Goal: Task Accomplishment & Management: Complete application form

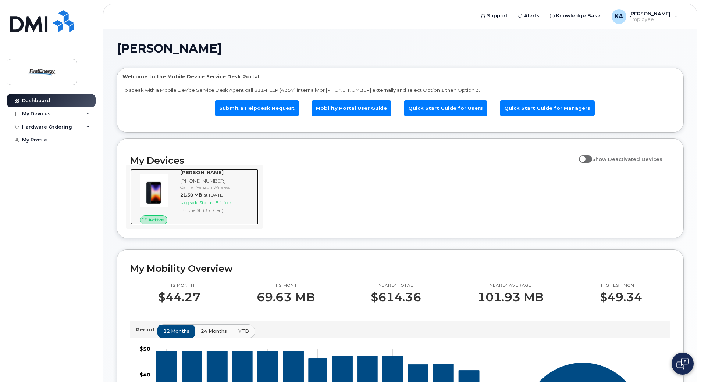
click at [230, 202] on span "Eligible" at bounding box center [222, 203] width 15 height 6
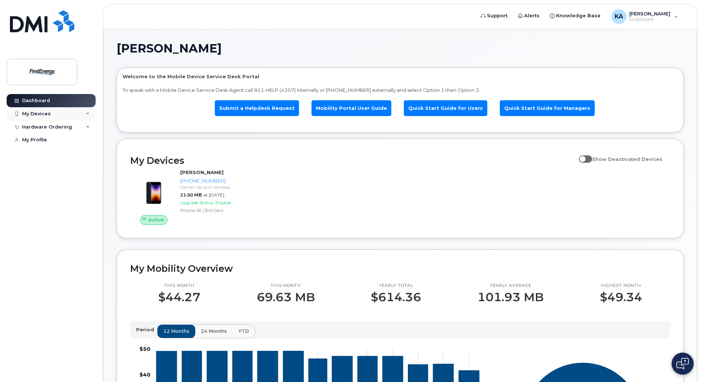
click at [76, 116] on div "My Devices" at bounding box center [51, 113] width 89 height 13
click at [74, 142] on div "[PHONE_NUMBER]" at bounding box center [67, 141] width 45 height 7
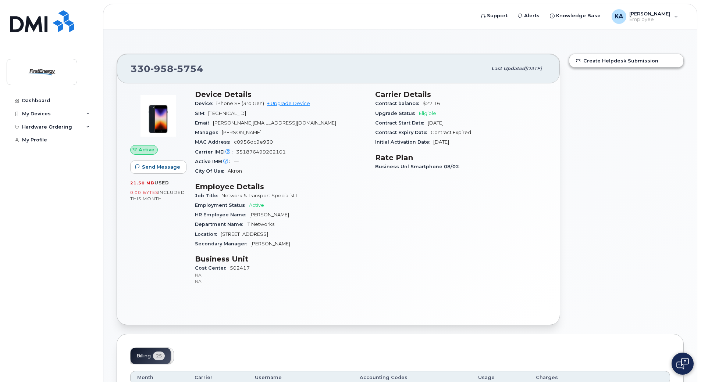
drag, startPoint x: 119, startPoint y: 118, endPoint x: 144, endPoint y: 120, distance: 25.0
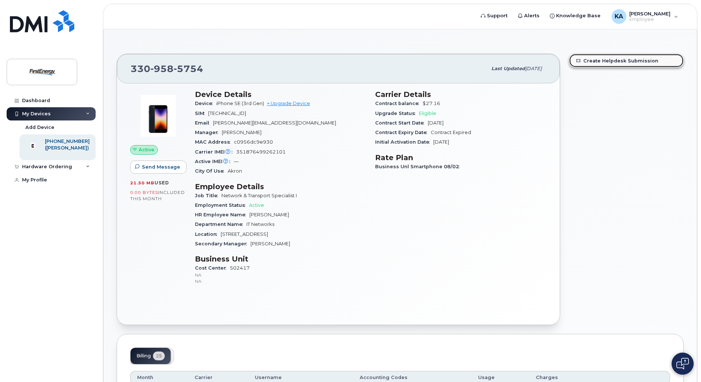
click at [589, 64] on link "Create Helpdesk Submission" at bounding box center [626, 60] width 114 height 13
click at [62, 170] on div "Hardware Ordering" at bounding box center [47, 167] width 50 height 6
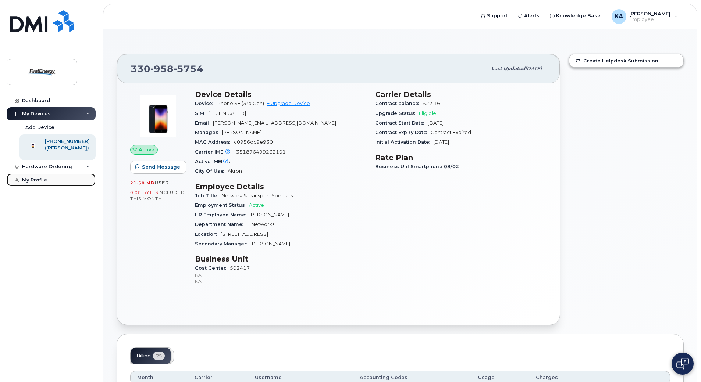
click at [50, 183] on link "My Profile" at bounding box center [51, 180] width 89 height 13
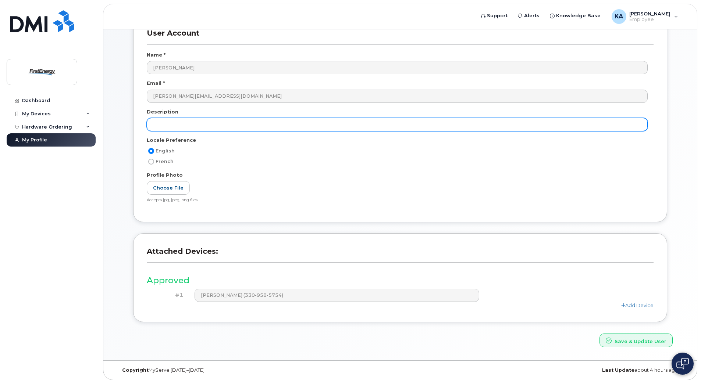
scroll to position [54, 0]
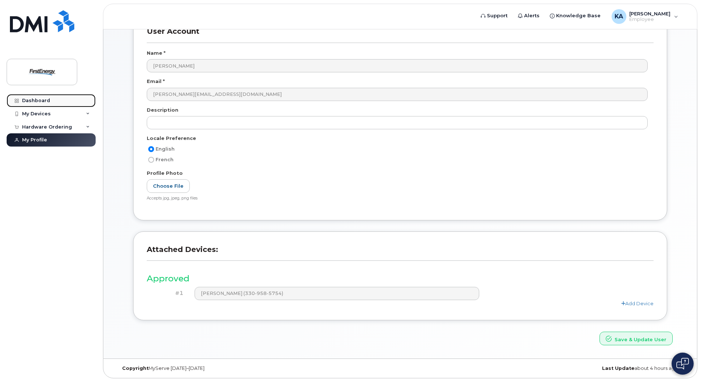
click at [70, 102] on link "Dashboard" at bounding box center [51, 100] width 89 height 13
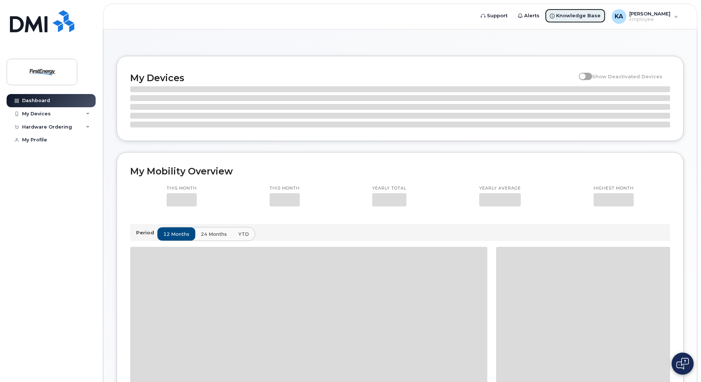
click at [576, 19] on span "Knowledge Base" at bounding box center [578, 15] width 44 height 7
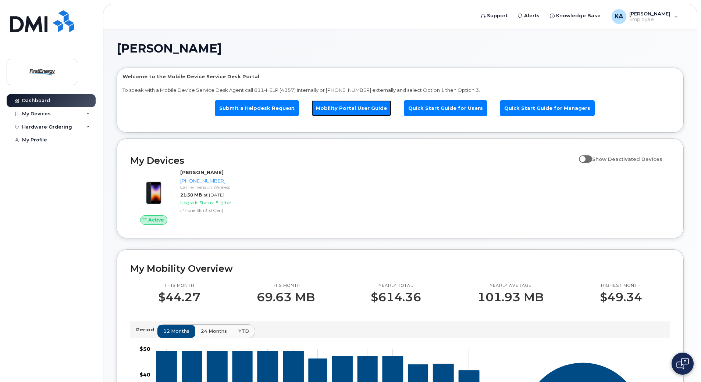
click at [350, 111] on link "Mobility Portal User Guide" at bounding box center [351, 108] width 80 height 16
click at [276, 114] on link "Submit a Helpdesk Request" at bounding box center [257, 108] width 84 height 16
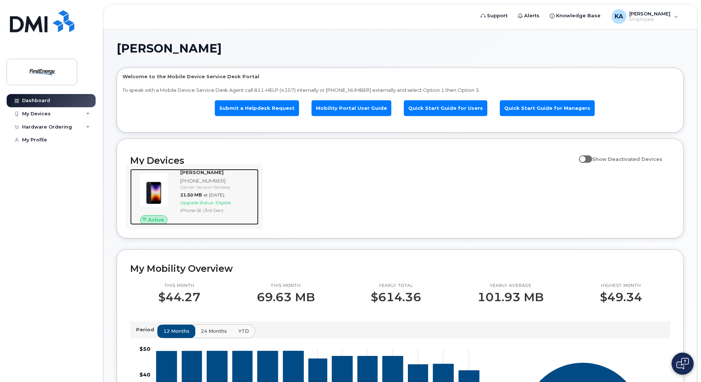
click at [223, 180] on div "[PHONE_NUMBER]" at bounding box center [217, 181] width 75 height 7
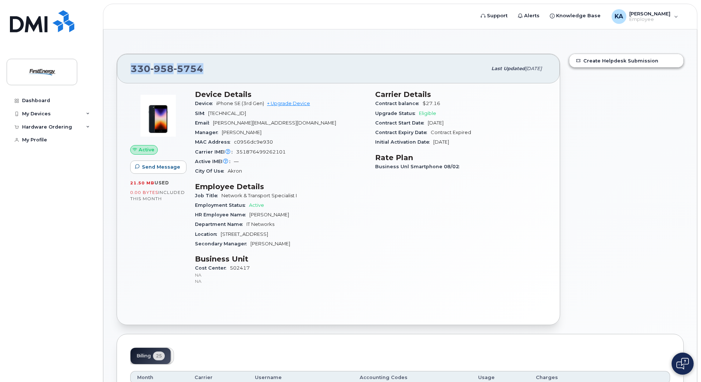
drag, startPoint x: 214, startPoint y: 69, endPoint x: 115, endPoint y: 68, distance: 98.6
click at [115, 68] on div "330 958 5754 Last updated Aug 12, 2025 Active Send Message 21.50 MB  used 0.00 …" at bounding box center [338, 189] width 452 height 281
copy span "330 958 5754"
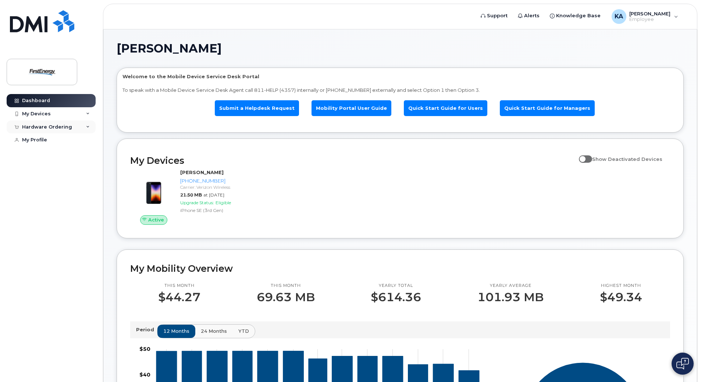
click at [73, 122] on div "Hardware Ordering" at bounding box center [51, 127] width 89 height 13
click at [53, 140] on link "New Order" at bounding box center [57, 140] width 76 height 14
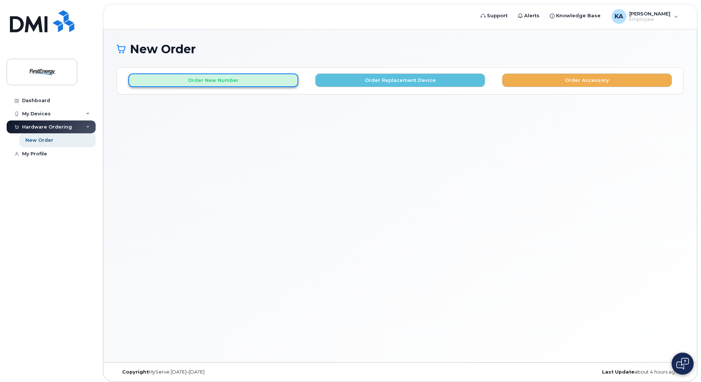
click at [230, 84] on button "Order New Number" at bounding box center [213, 81] width 170 height 14
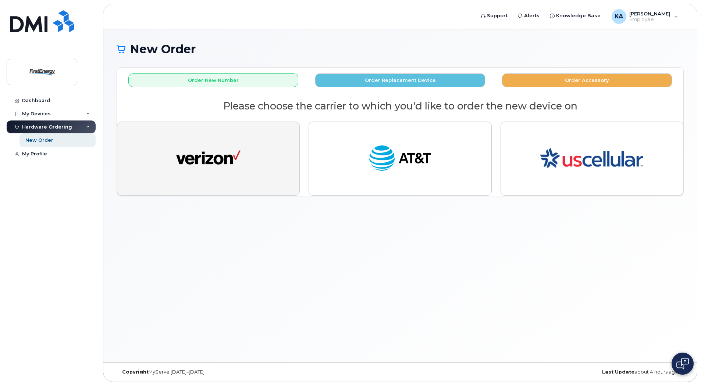
click at [295, 158] on button "button" at bounding box center [208, 159] width 183 height 74
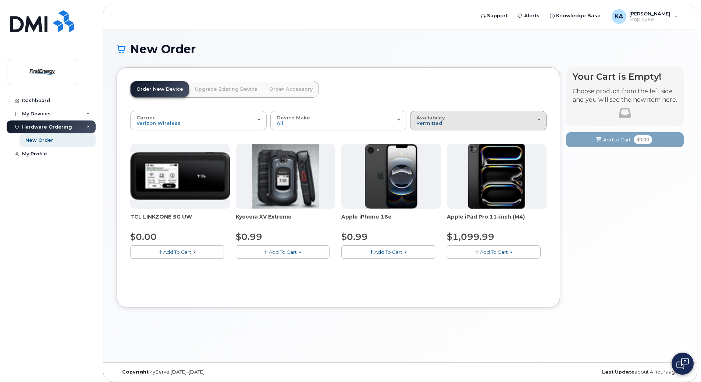
click at [434, 123] on span "Permitted" at bounding box center [429, 123] width 26 height 6
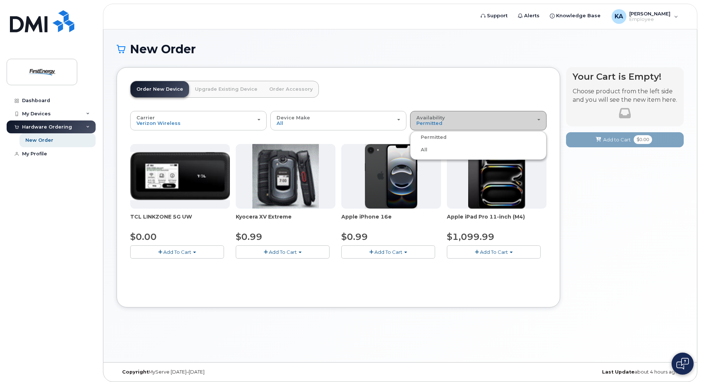
click at [437, 120] on span "Availability" at bounding box center [430, 118] width 29 height 6
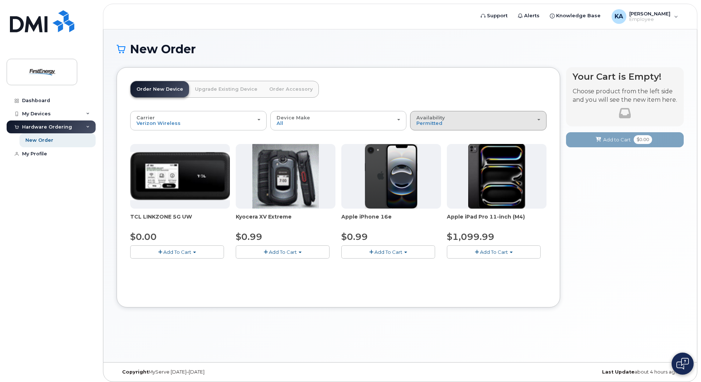
click at [437, 120] on span "Availability" at bounding box center [430, 118] width 29 height 6
click at [424, 144] on ul "Permitted All" at bounding box center [478, 145] width 136 height 29
click at [440, 125] on span "Permitted" at bounding box center [429, 123] width 26 height 6
click at [428, 149] on div "All" at bounding box center [478, 150] width 133 height 9
click at [436, 125] on span "Permitted" at bounding box center [429, 123] width 26 height 6
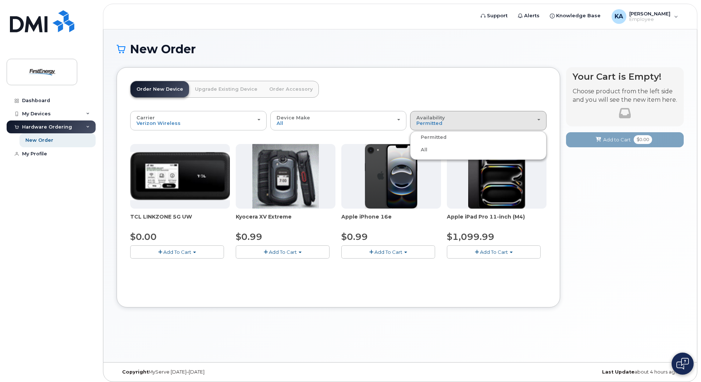
drag, startPoint x: 428, startPoint y: 151, endPoint x: 424, endPoint y: 148, distance: 4.5
click at [427, 150] on div "All" at bounding box center [478, 150] width 133 height 9
click at [438, 125] on span "Permitted" at bounding box center [429, 123] width 26 height 6
click at [425, 150] on label "All" at bounding box center [419, 150] width 15 height 9
click at [0, 0] on input "All" at bounding box center [0, 0] width 0 height 0
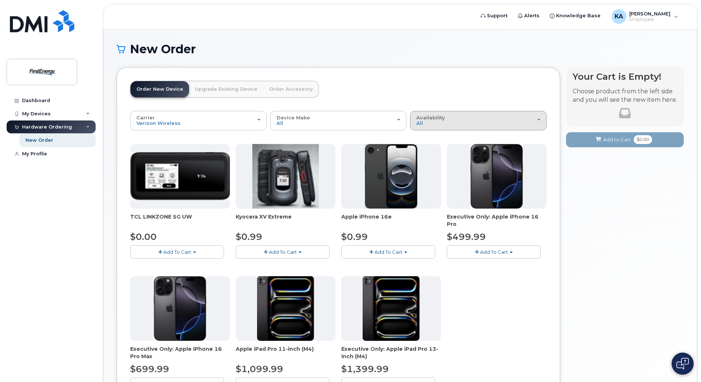
click at [436, 124] on div "Availability Permitted All" at bounding box center [478, 120] width 124 height 11
click at [432, 135] on label "Permitted" at bounding box center [429, 137] width 35 height 9
click at [0, 0] on input "Permitted" at bounding box center [0, 0] width 0 height 0
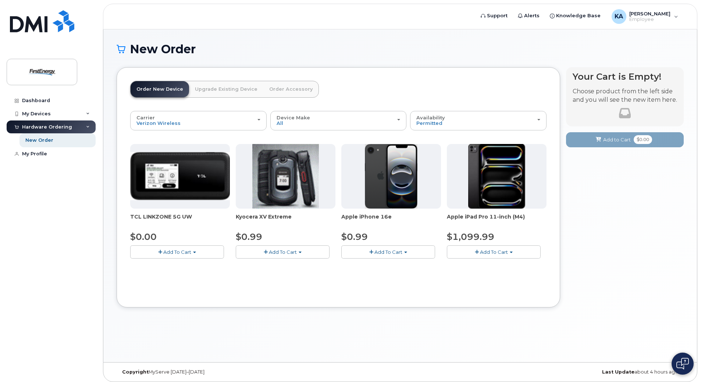
drag, startPoint x: 197, startPoint y: 215, endPoint x: 127, endPoint y: 213, distance: 69.5
click at [127, 213] on div "Order New Device Upgrade Existing Device Order Accessory Order new device and n…" at bounding box center [338, 187] width 443 height 240
drag, startPoint x: 127, startPoint y: 213, endPoint x: 153, endPoint y: 216, distance: 25.9
